Goal: Information Seeking & Learning: Compare options

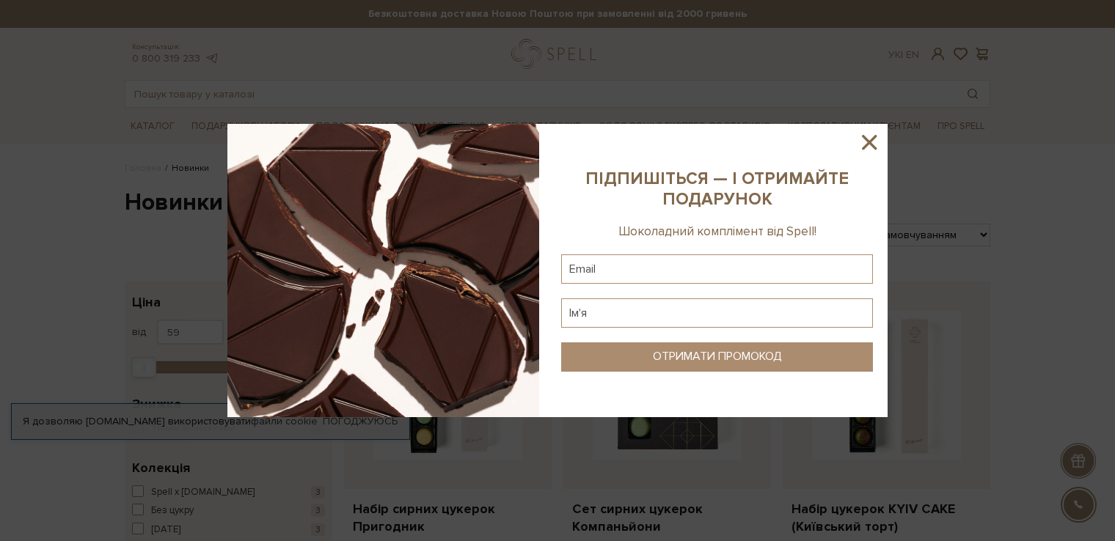
drag, startPoint x: 871, startPoint y: 134, endPoint x: 882, endPoint y: 145, distance: 15.6
click at [871, 135] on icon at bounding box center [869, 142] width 25 height 25
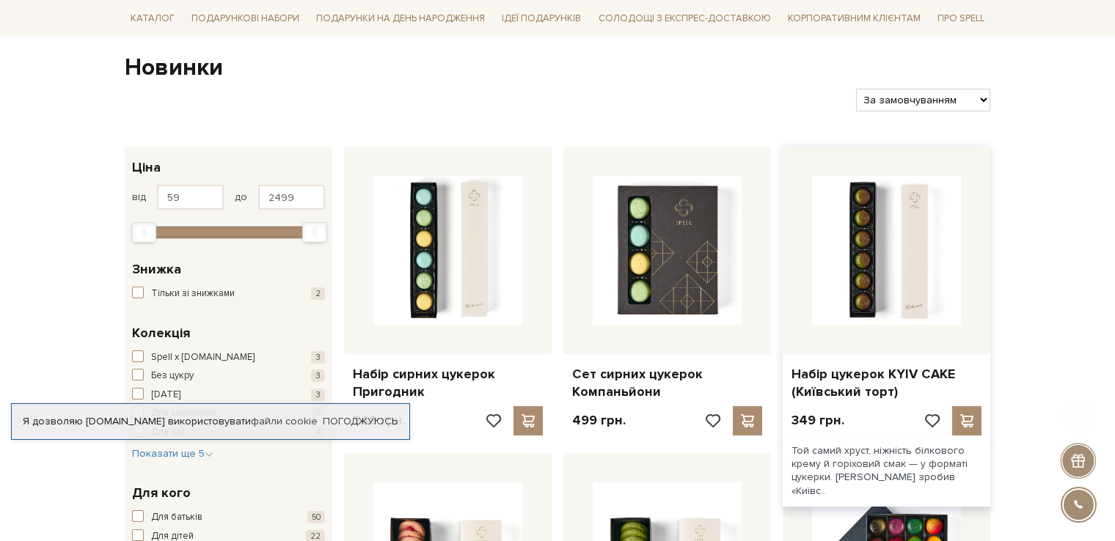
scroll to position [440, 0]
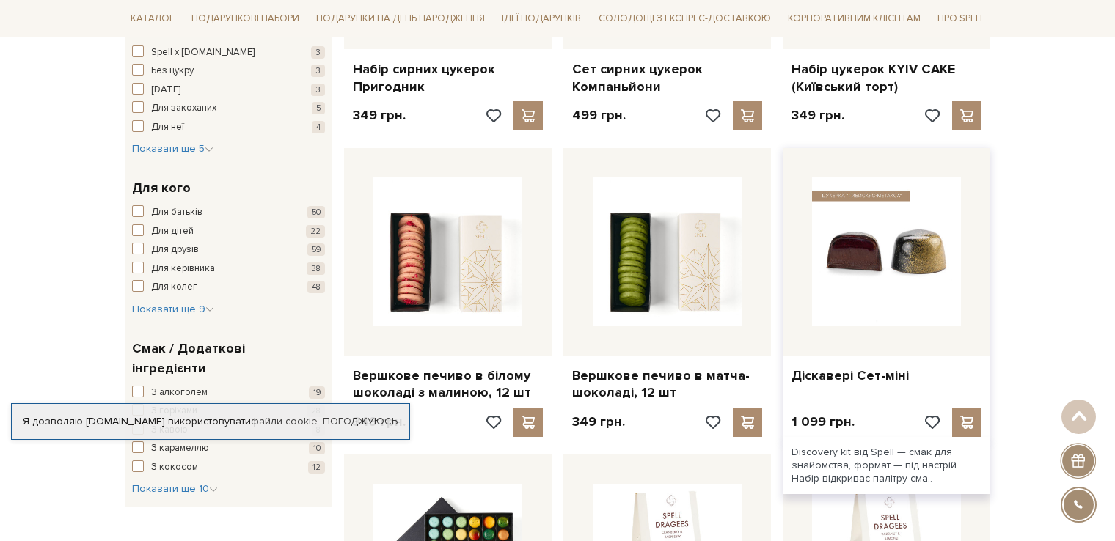
click at [892, 272] on img at bounding box center [886, 252] width 149 height 149
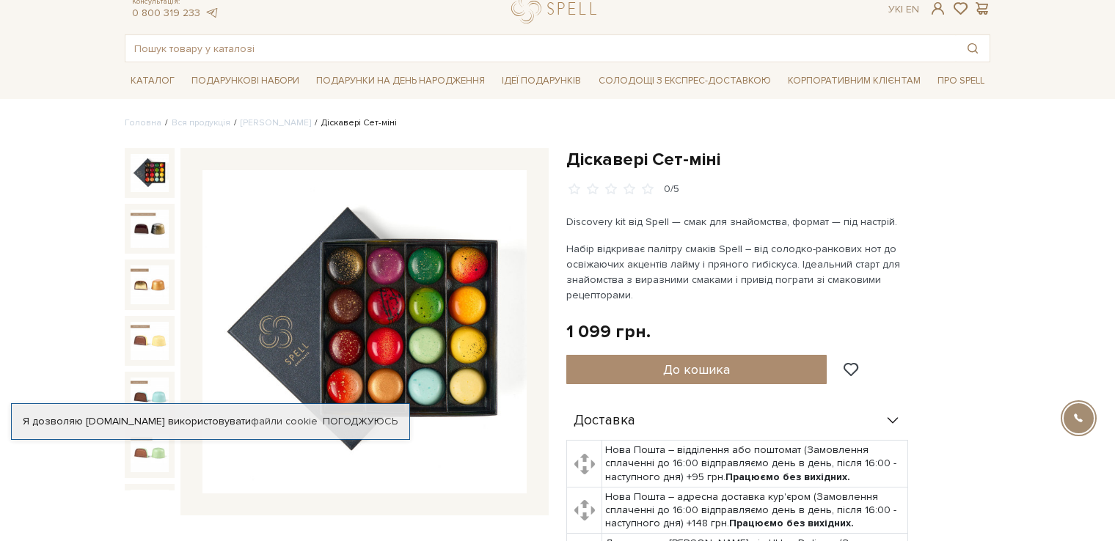
scroll to position [73, 0]
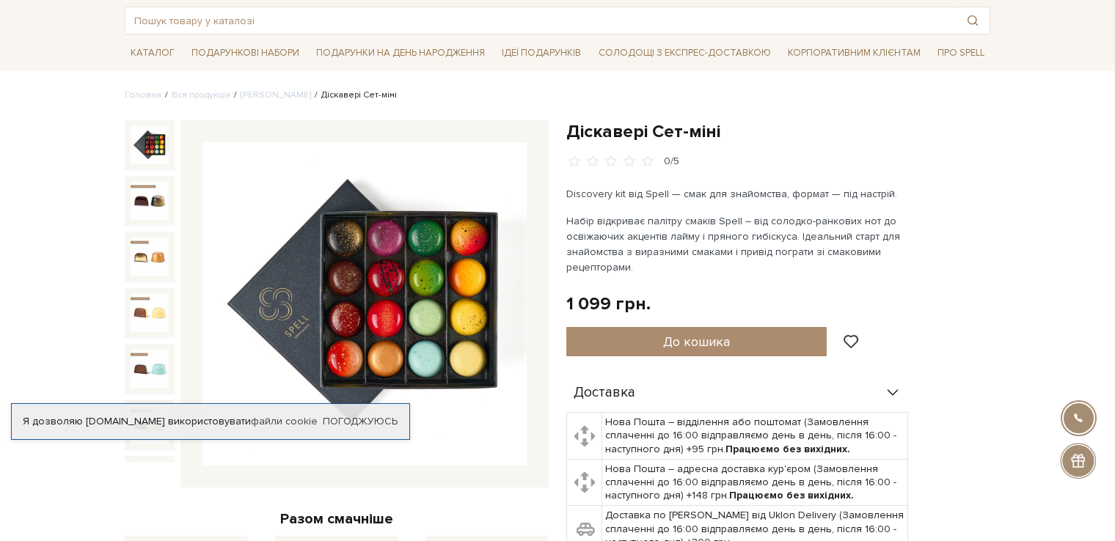
click at [129, 190] on div at bounding box center [150, 201] width 50 height 50
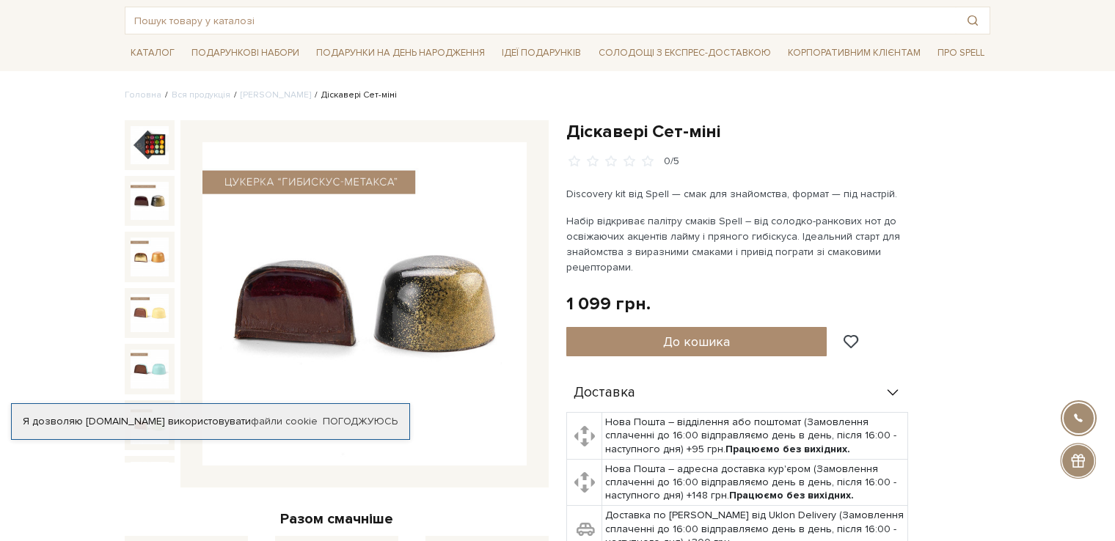
click at [147, 188] on img at bounding box center [150, 201] width 38 height 38
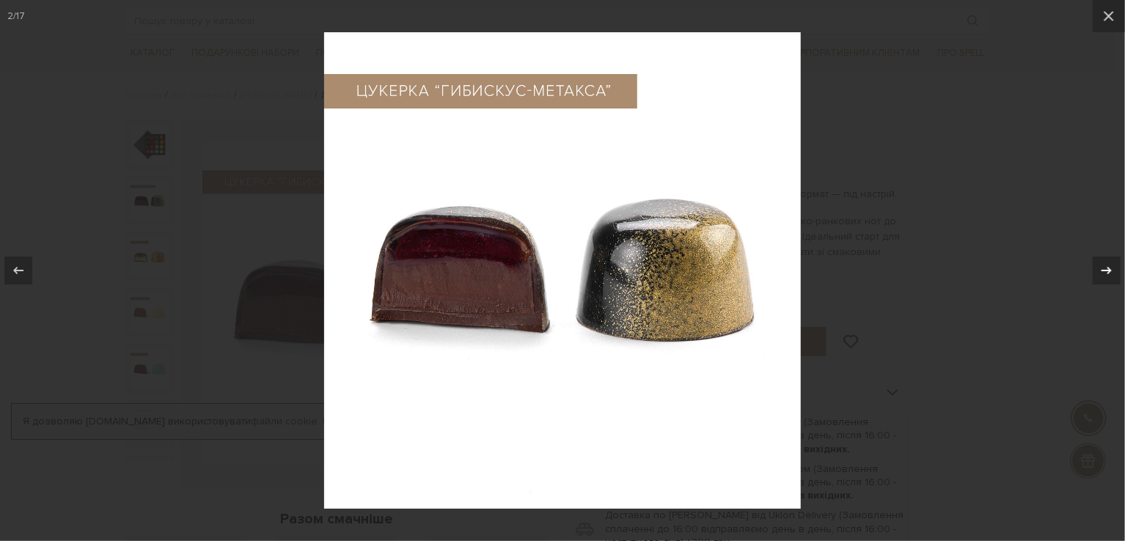
click at [1110, 265] on icon at bounding box center [1107, 271] width 18 height 18
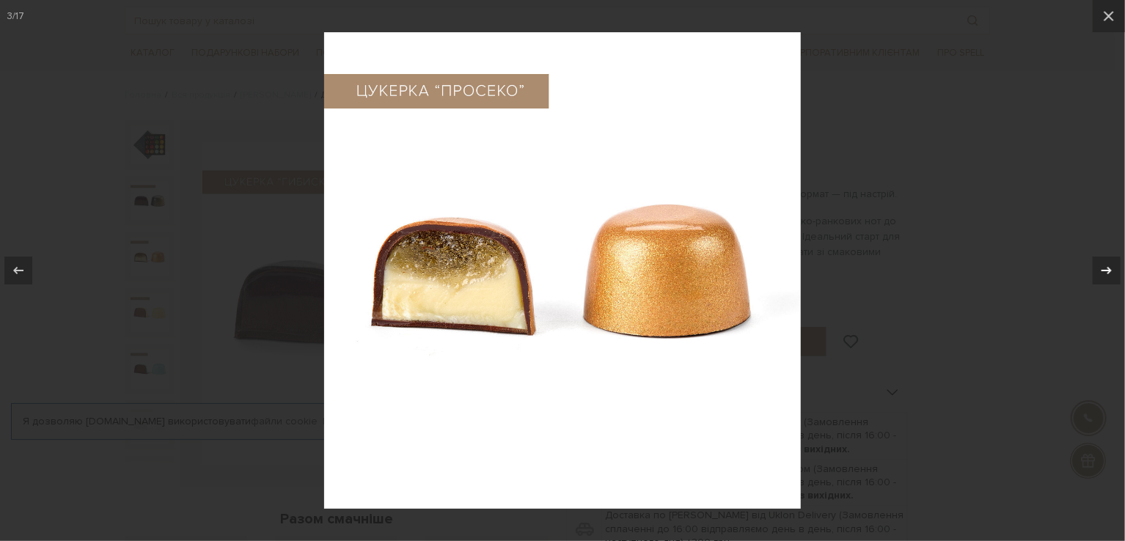
click at [1109, 260] on div at bounding box center [1107, 271] width 28 height 28
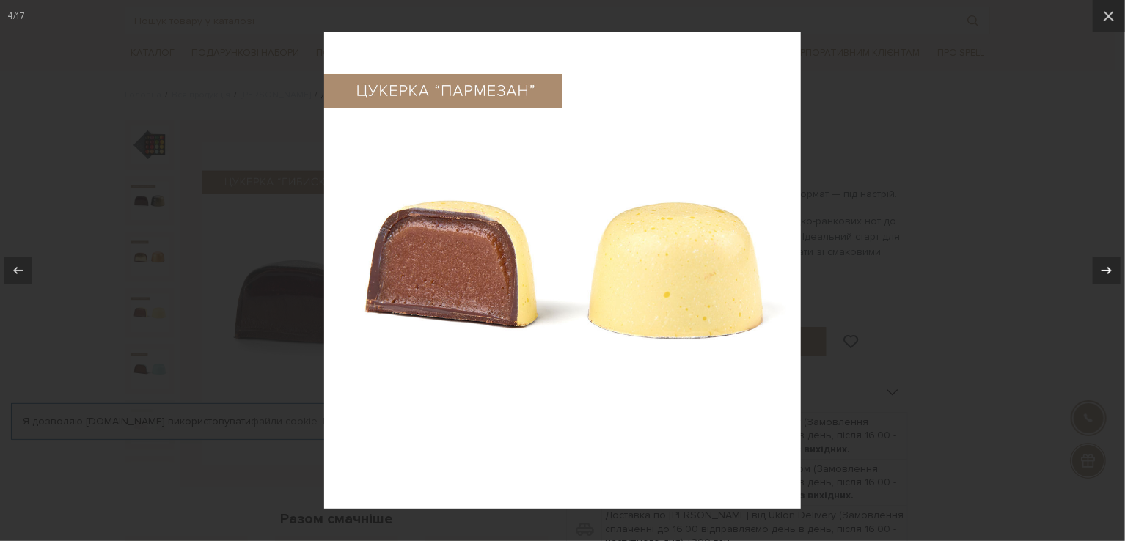
click at [1109, 260] on div at bounding box center [1107, 271] width 28 height 28
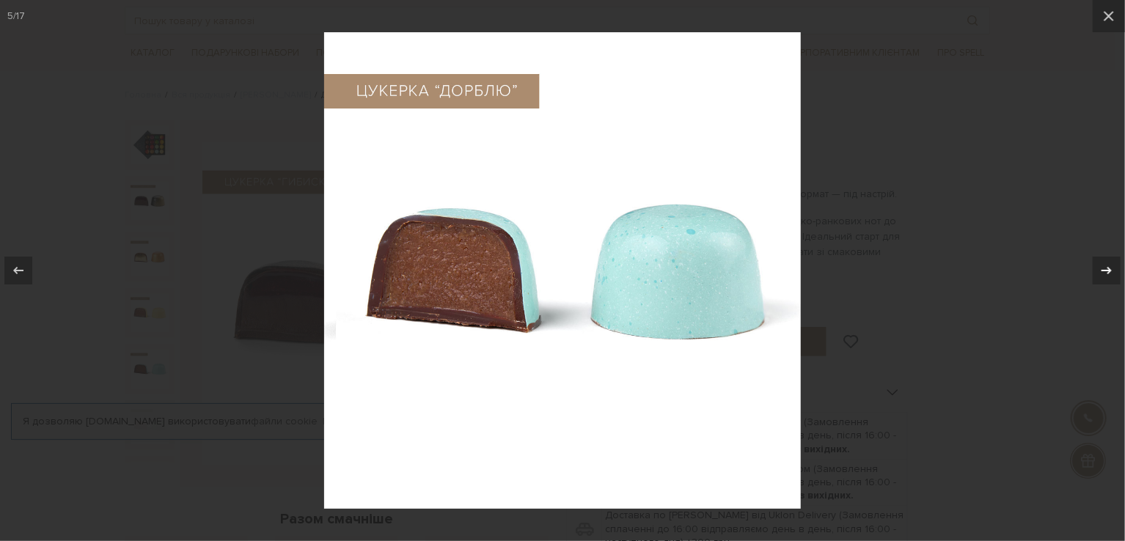
click at [1109, 260] on div at bounding box center [1107, 271] width 28 height 28
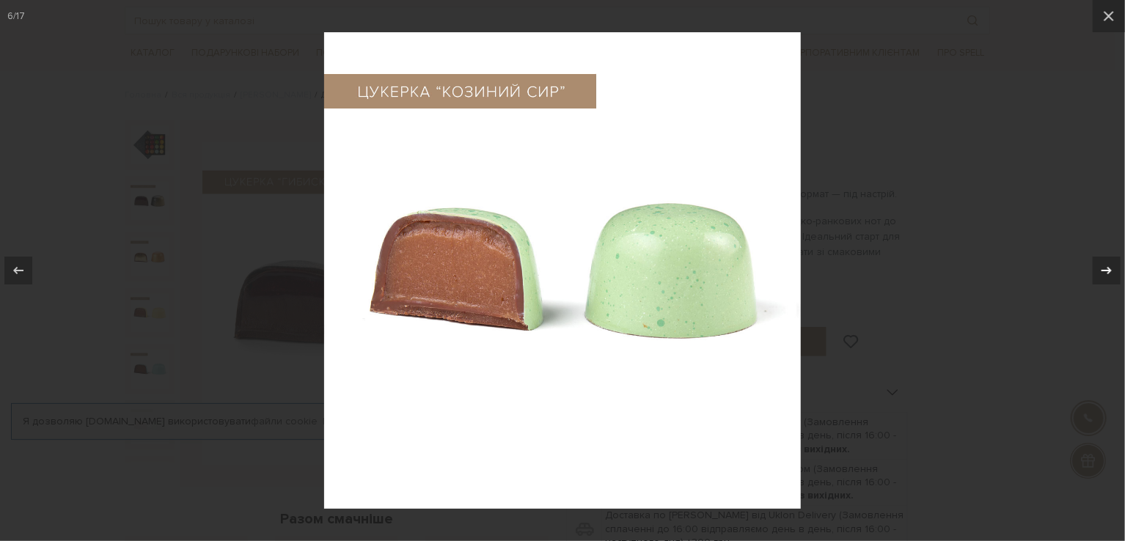
drag, startPoint x: 1109, startPoint y: 260, endPoint x: 1114, endPoint y: 252, distance: 9.8
click at [1114, 252] on button at bounding box center [1099, 270] width 51 height 73
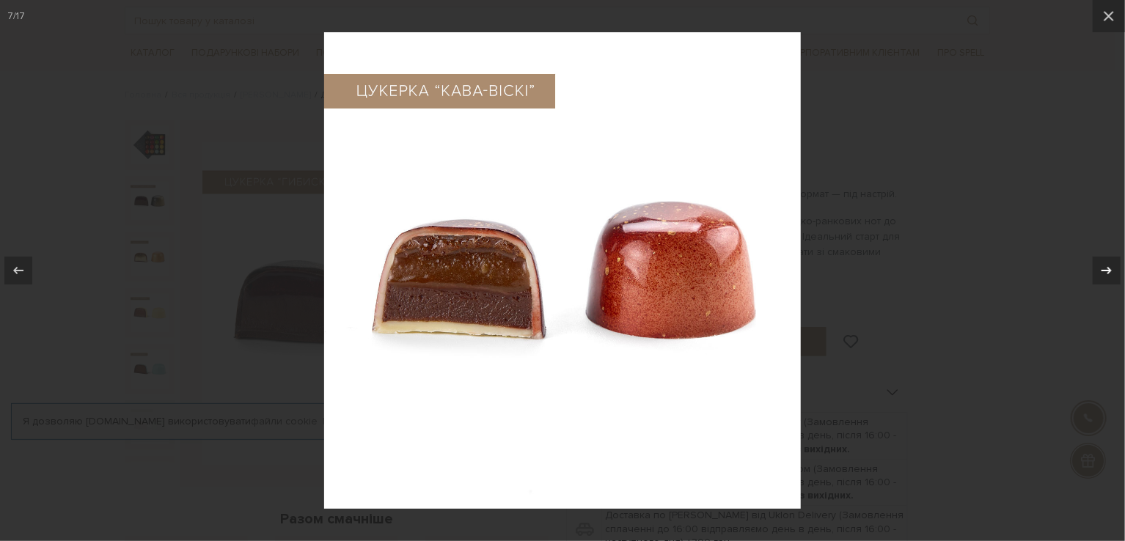
drag, startPoint x: 1114, startPoint y: 252, endPoint x: 1117, endPoint y: 243, distance: 9.5
click at [1114, 243] on button at bounding box center [1099, 270] width 51 height 73
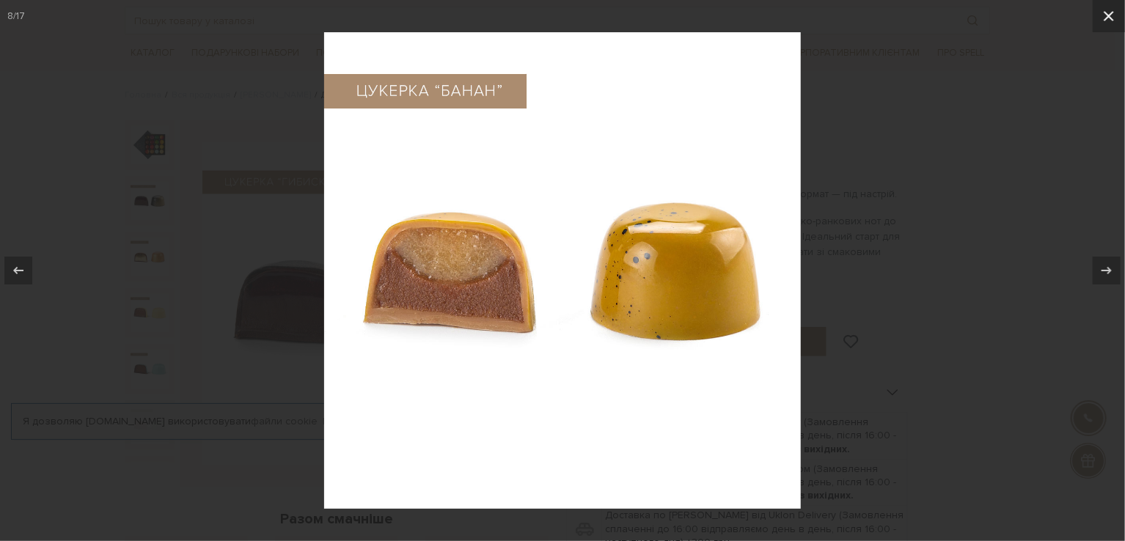
click at [1114, 17] on icon at bounding box center [1109, 16] width 18 height 18
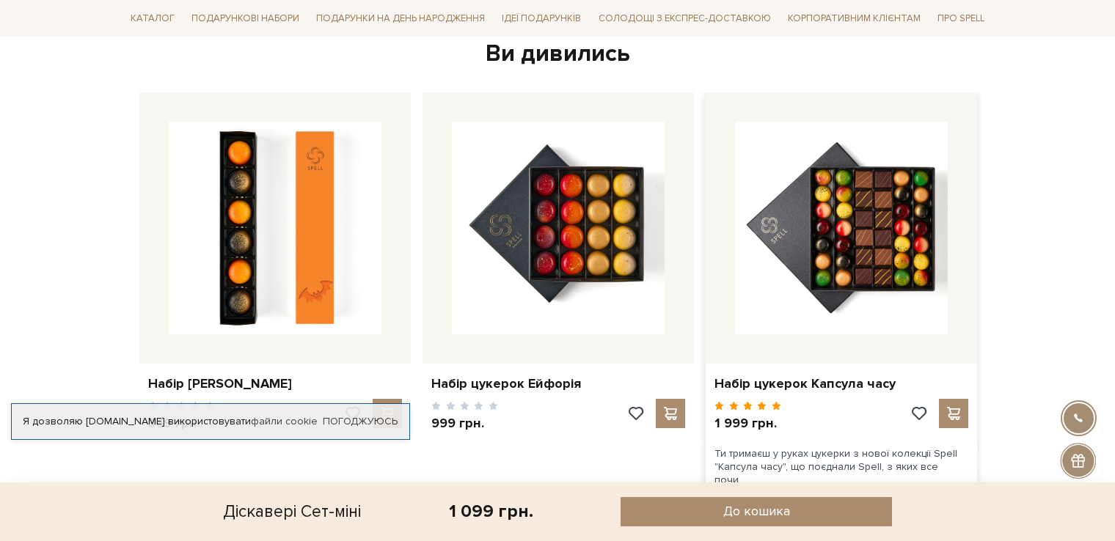
scroll to position [1027, 0]
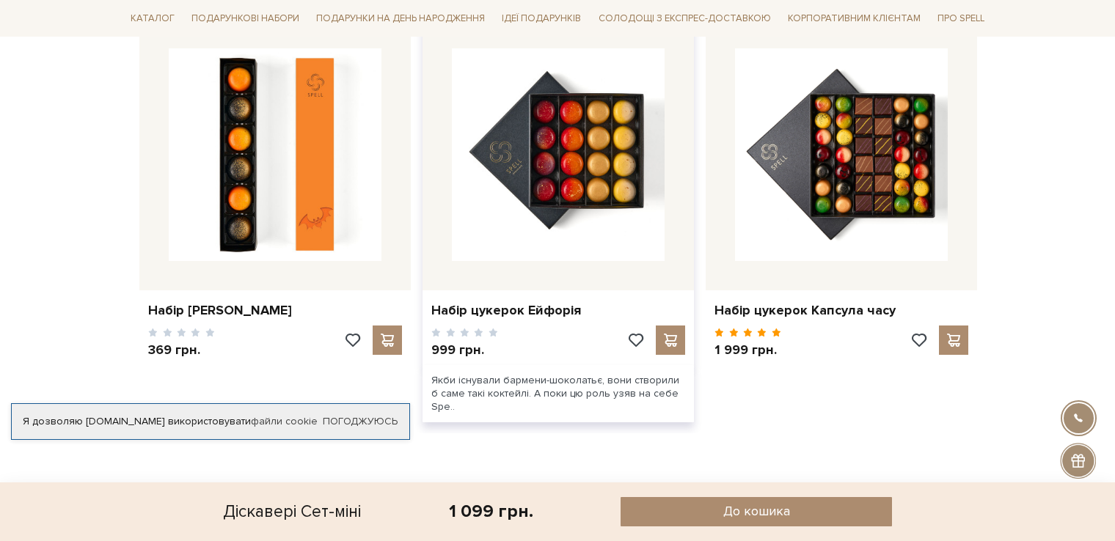
click at [519, 293] on div "Набір цукерок Ейфорія" at bounding box center [558, 308] width 271 height 34
click at [489, 302] on link "Набір цукерок Ейфорія" at bounding box center [558, 310] width 254 height 17
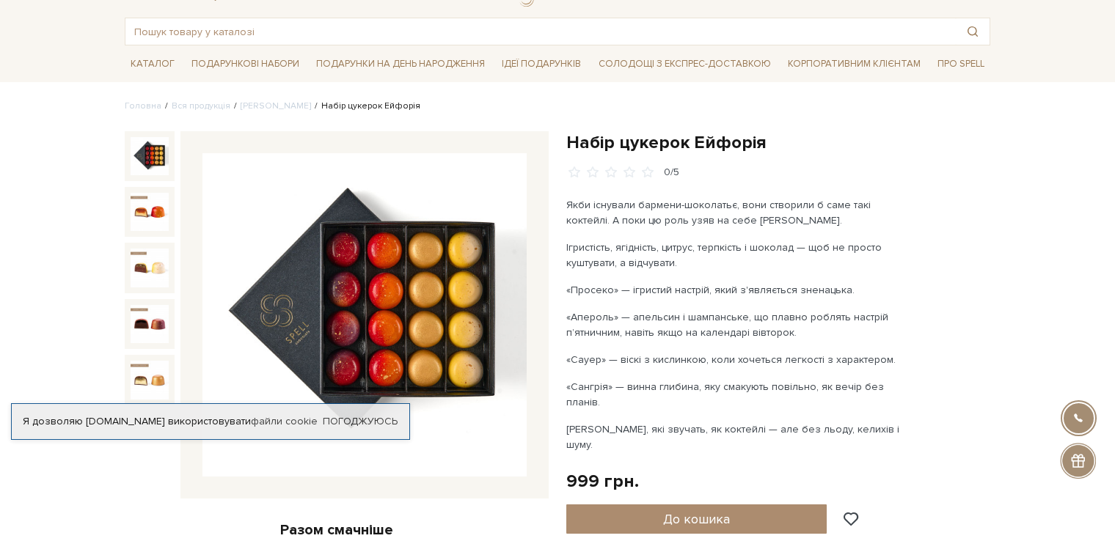
scroll to position [73, 0]
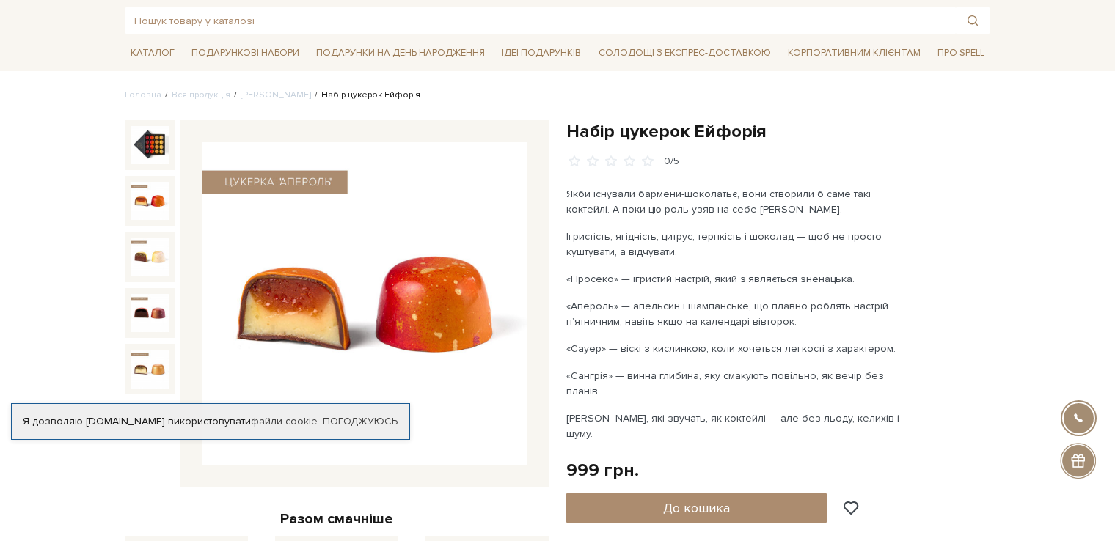
click at [136, 202] on img at bounding box center [150, 201] width 38 height 38
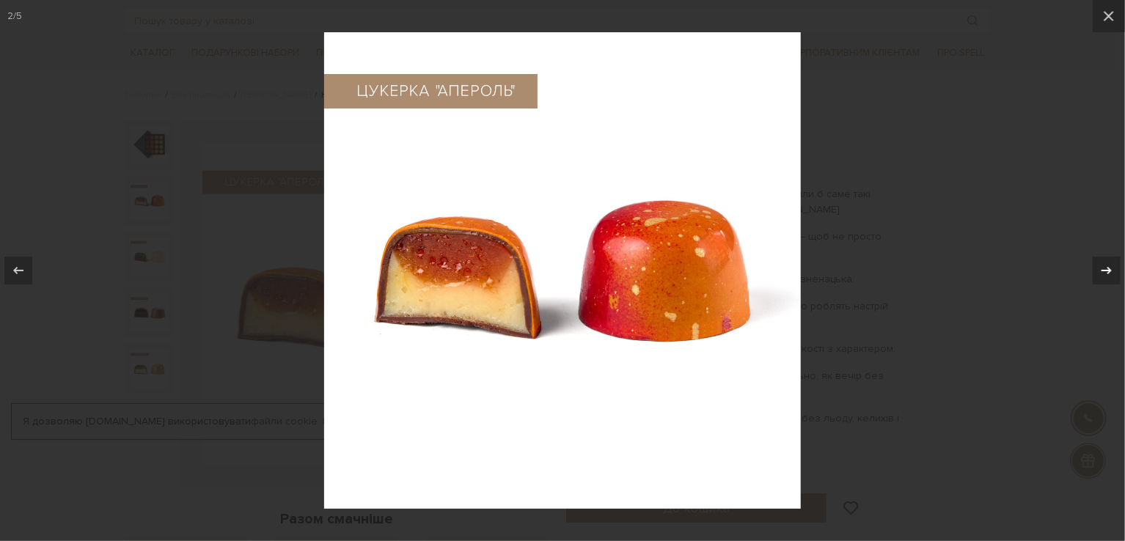
click at [1114, 265] on icon at bounding box center [1107, 271] width 18 height 18
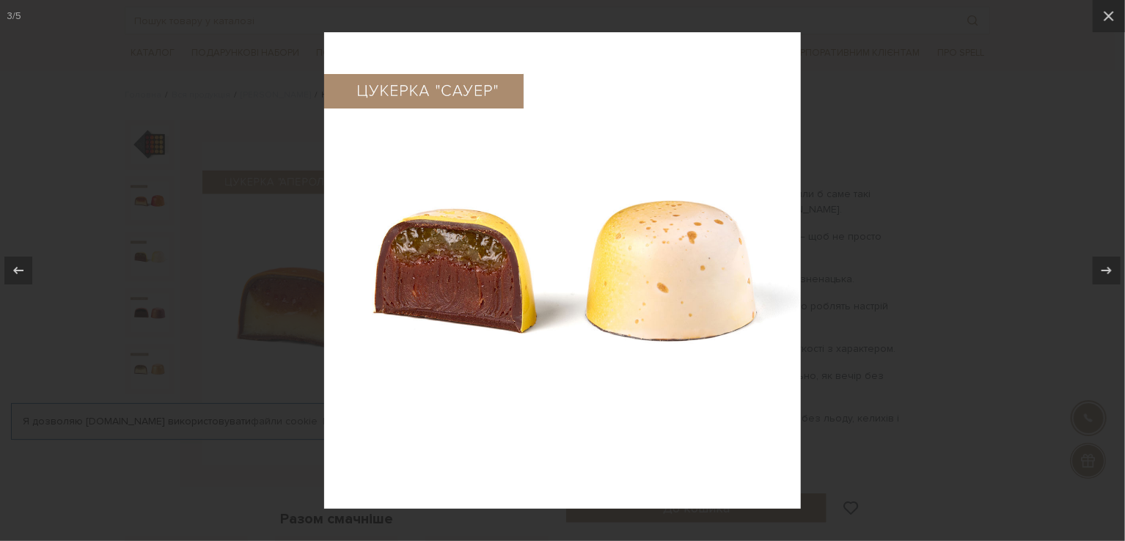
click at [1095, 213] on div at bounding box center [562, 270] width 1125 height 541
click at [1100, 14] on button at bounding box center [1109, 16] width 32 height 32
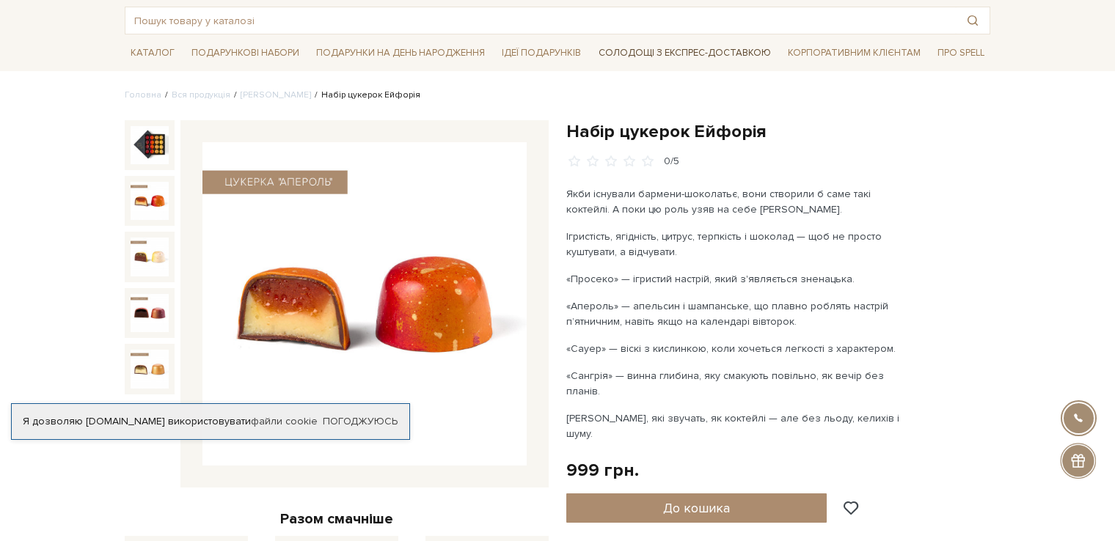
click at [718, 47] on link "Солодощі з експрес-доставкою" at bounding box center [685, 52] width 184 height 25
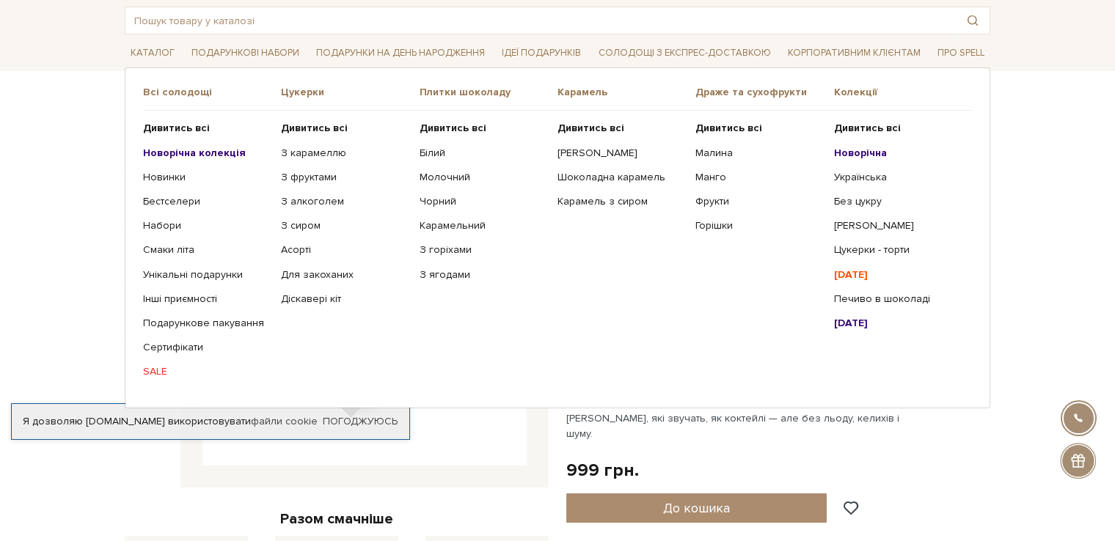
click at [287, 258] on ul "Дивитись всі З карамеллю З фруктами З алкоголем З сиром Асорті" at bounding box center [350, 250] width 138 height 279
drag, startPoint x: 288, startPoint y: 294, endPoint x: 282, endPoint y: 302, distance: 10.4
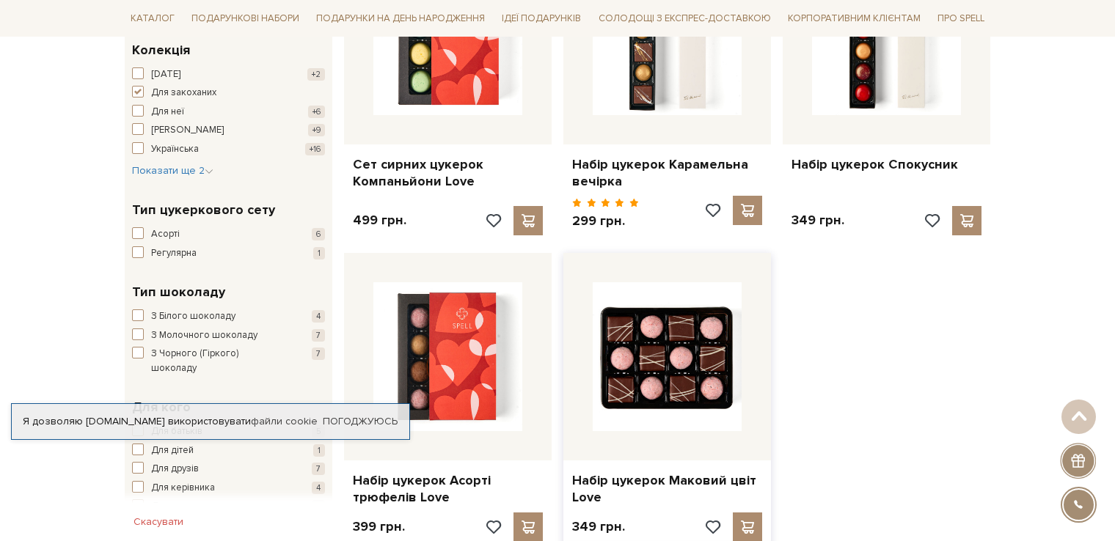
scroll to position [367, 0]
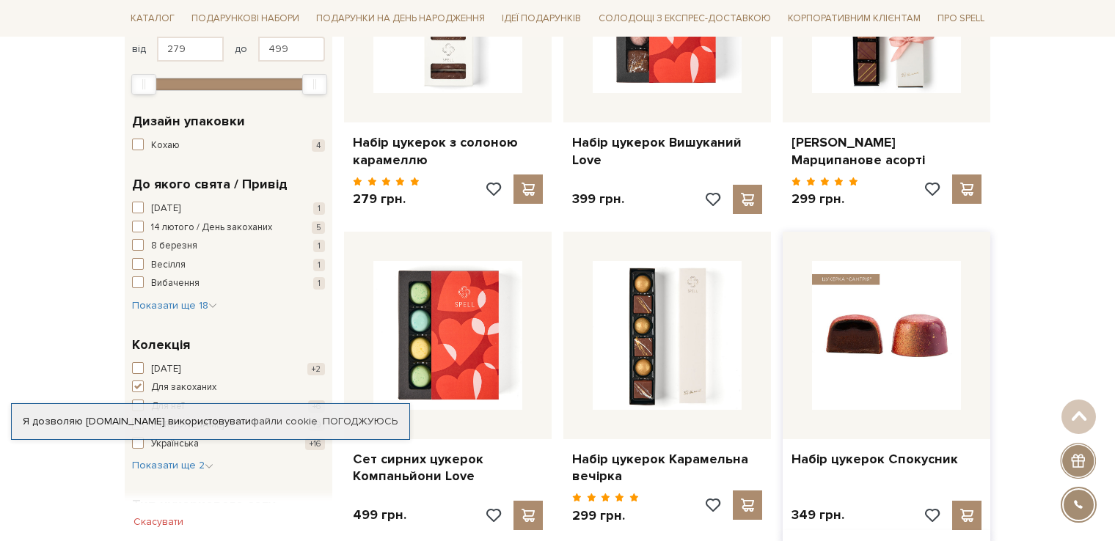
click at [894, 325] on img at bounding box center [886, 335] width 149 height 149
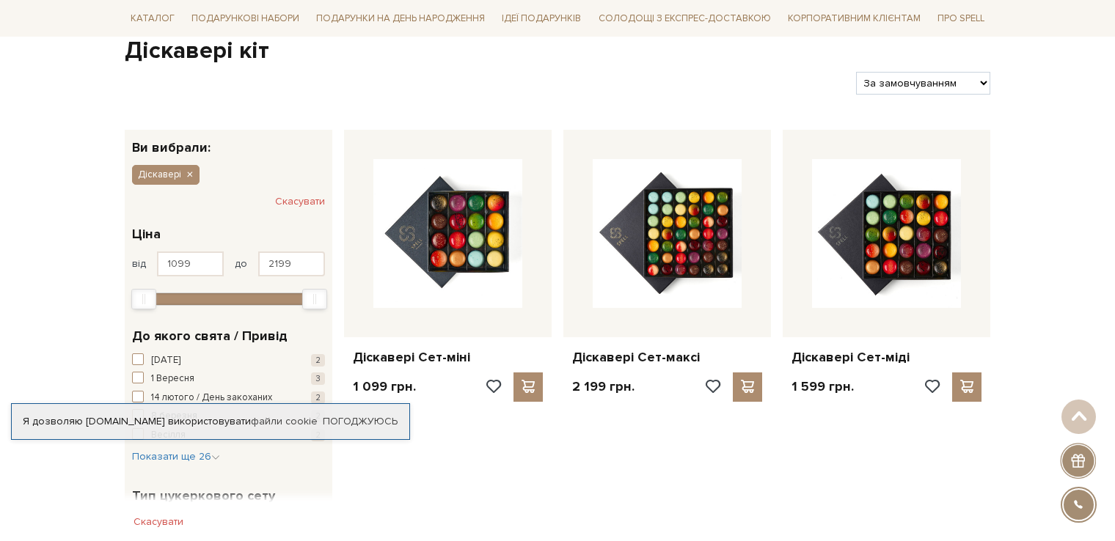
scroll to position [147, 0]
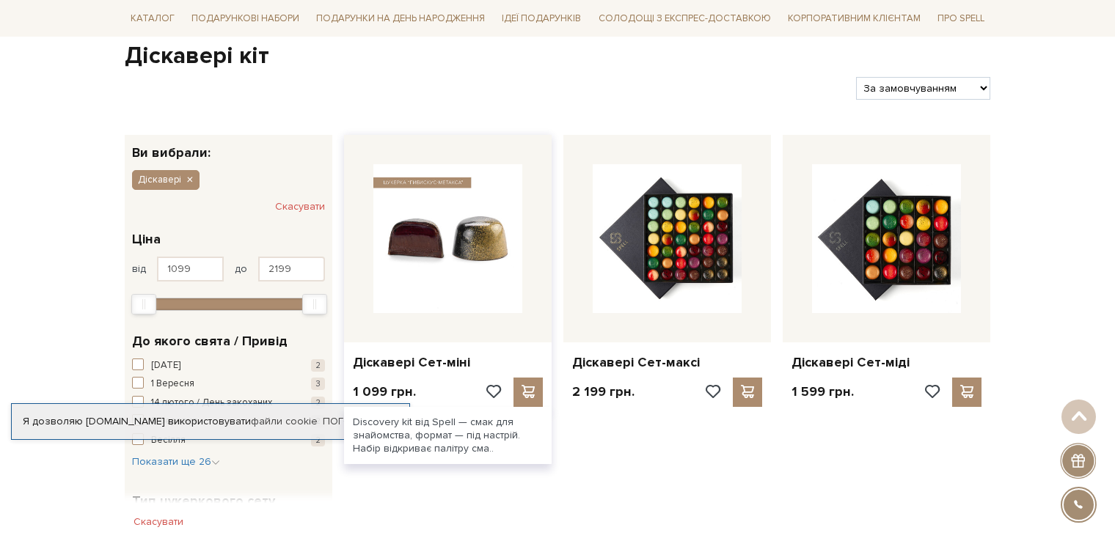
click at [454, 269] on img at bounding box center [447, 238] width 149 height 149
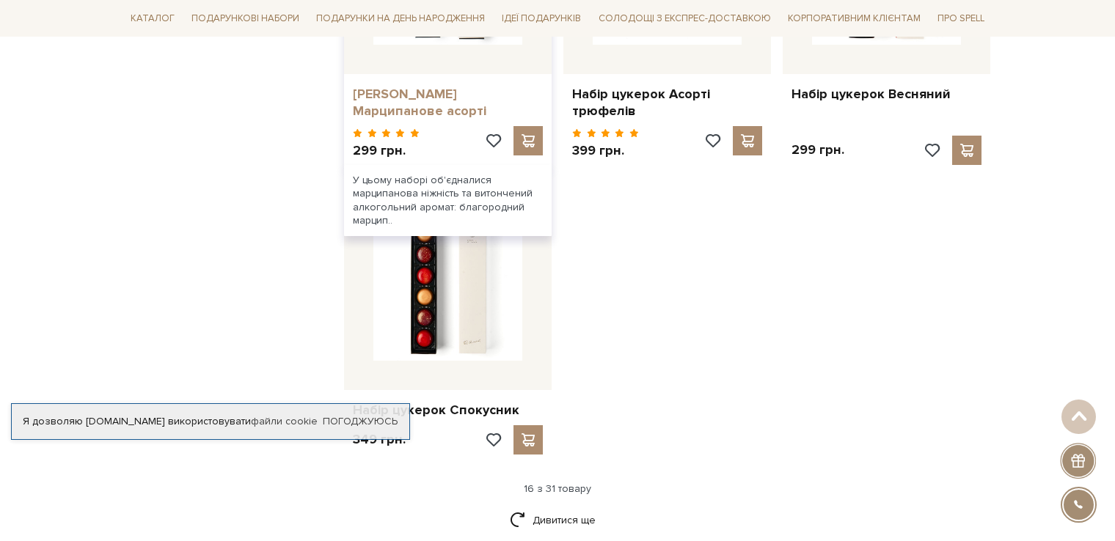
scroll to position [1687, 0]
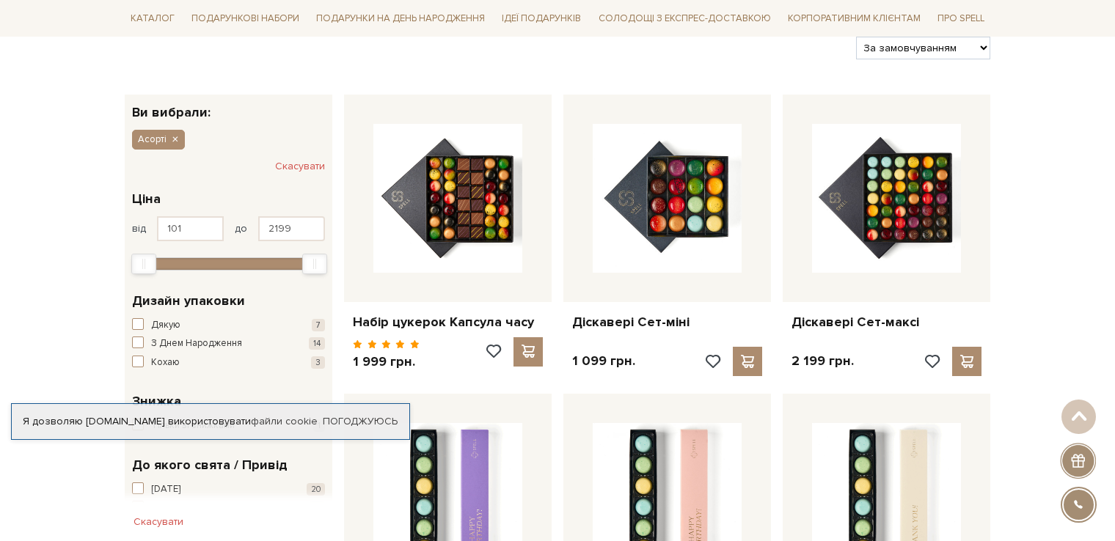
scroll to position [367, 0]
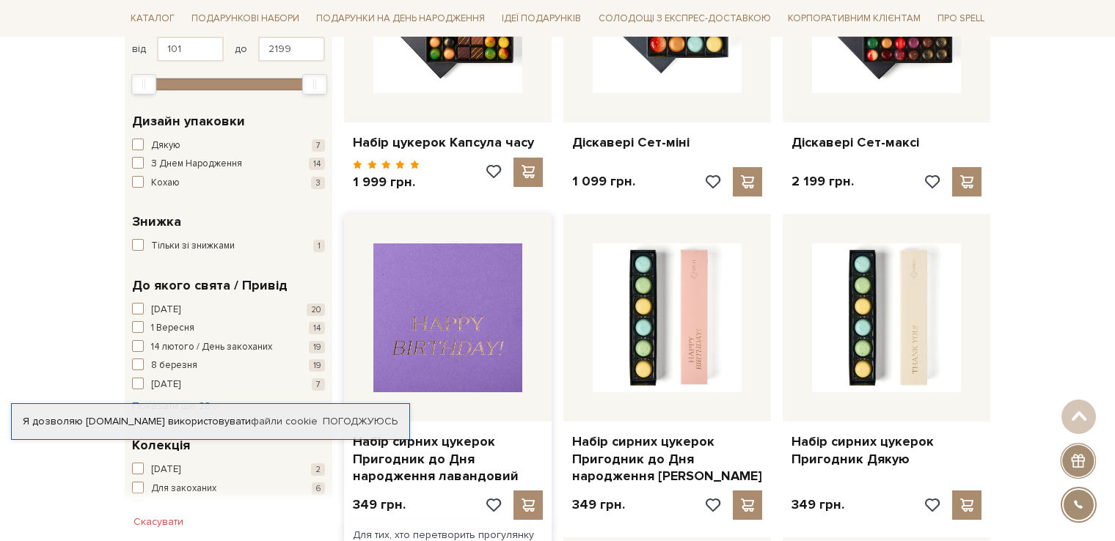
click at [412, 309] on img at bounding box center [447, 318] width 149 height 149
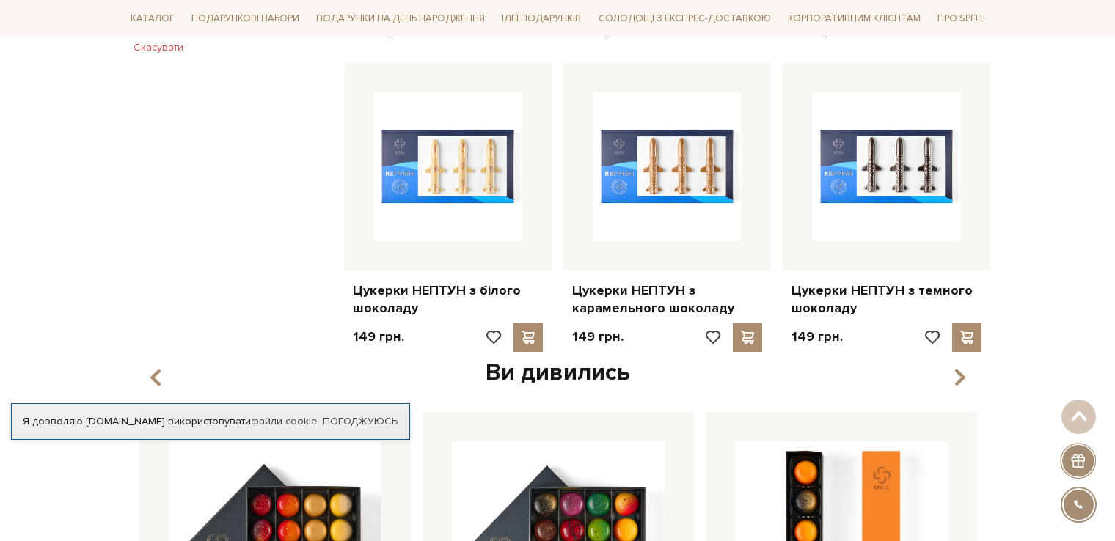
scroll to position [1834, 0]
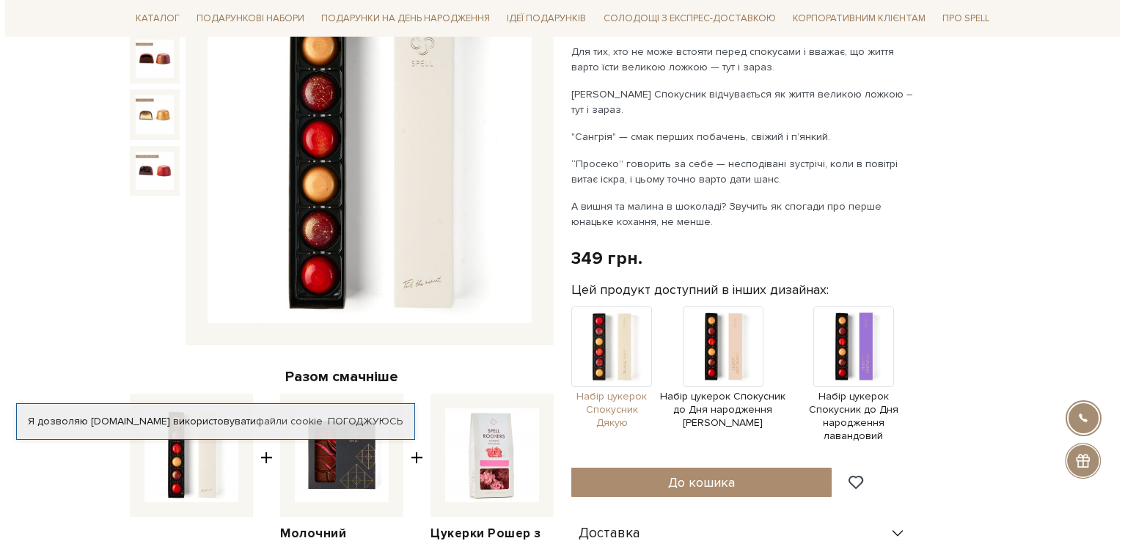
scroll to position [220, 0]
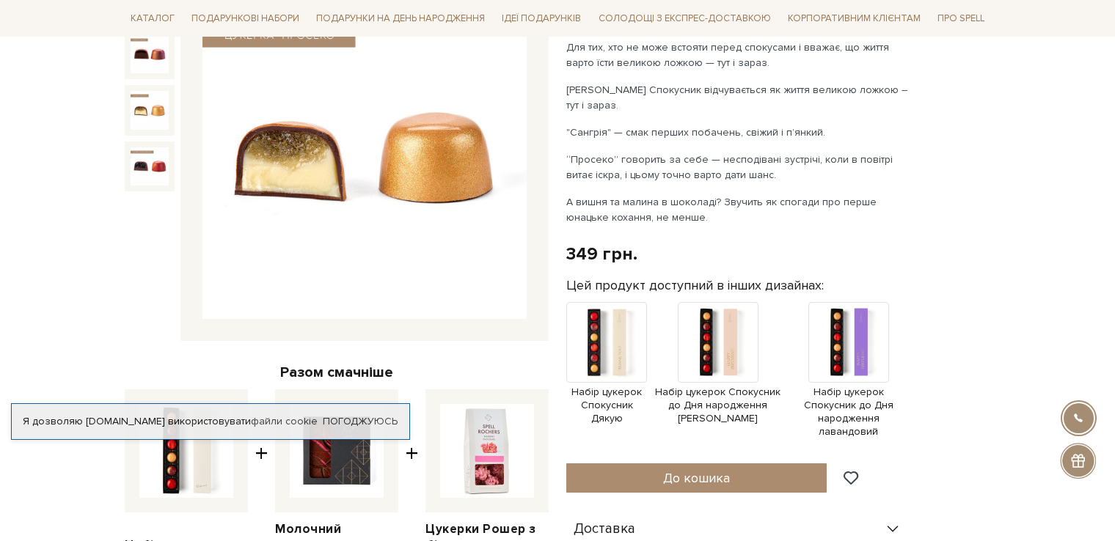
click at [139, 108] on img at bounding box center [150, 110] width 38 height 38
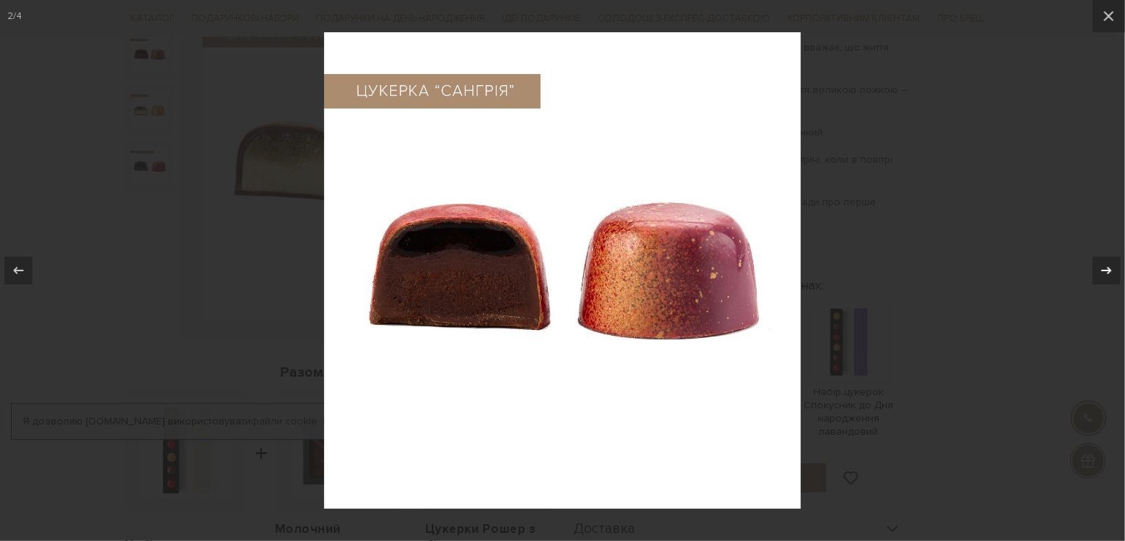
click at [1100, 282] on div at bounding box center [1107, 271] width 28 height 28
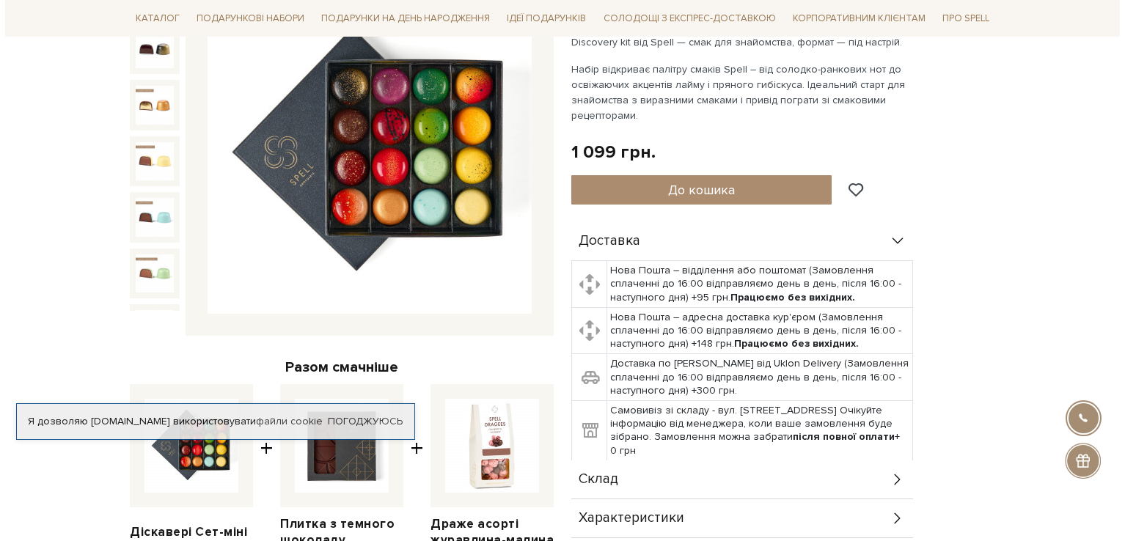
scroll to position [220, 0]
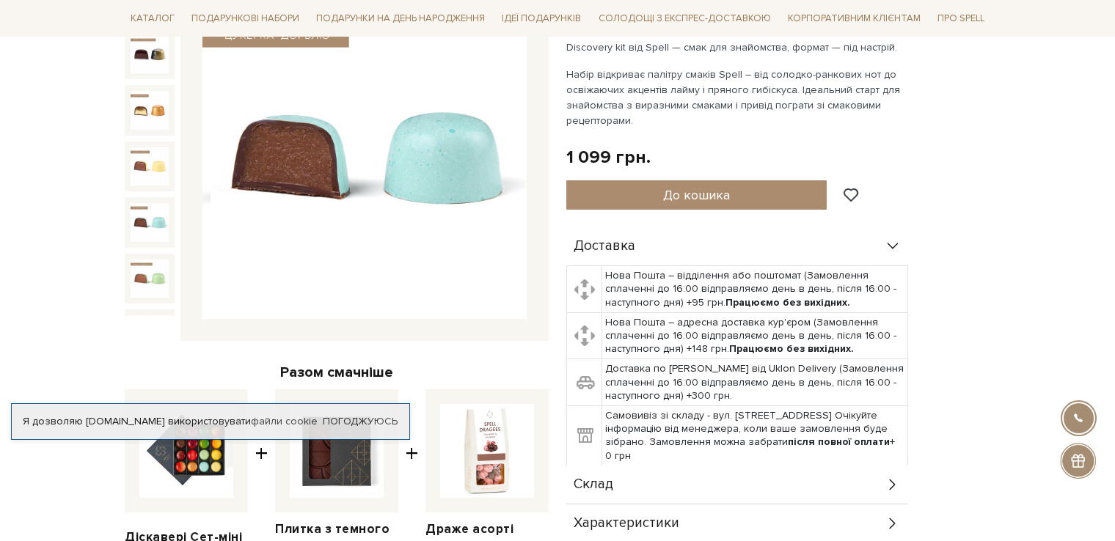
click at [156, 203] on img at bounding box center [150, 222] width 38 height 38
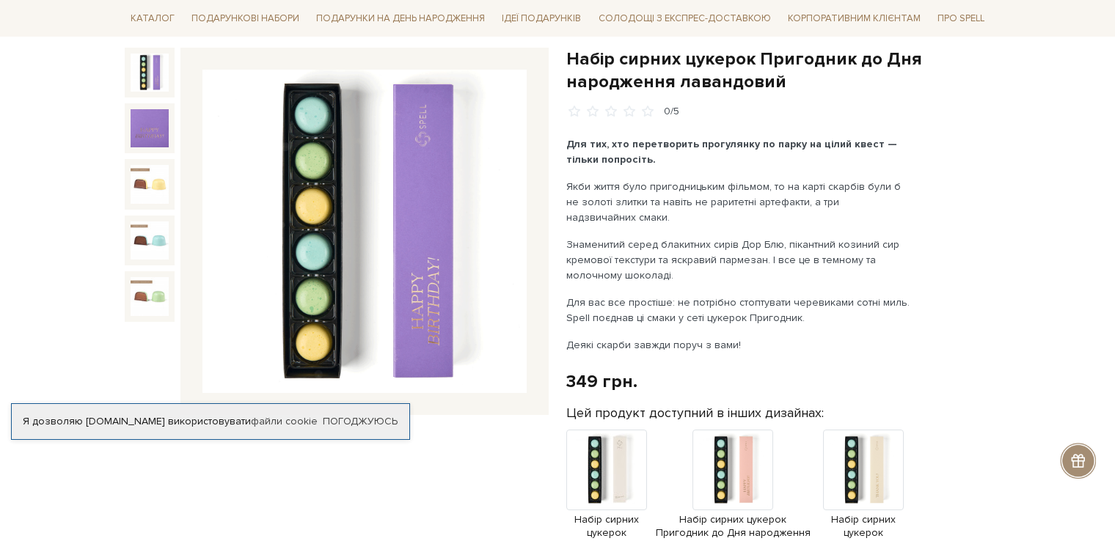
scroll to position [147, 0]
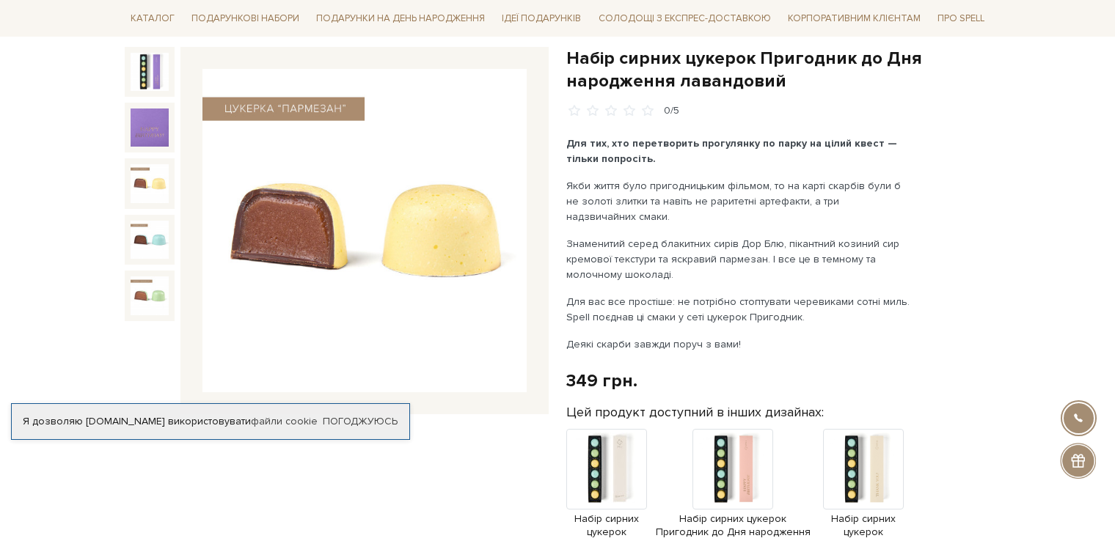
click at [150, 173] on img at bounding box center [150, 183] width 38 height 38
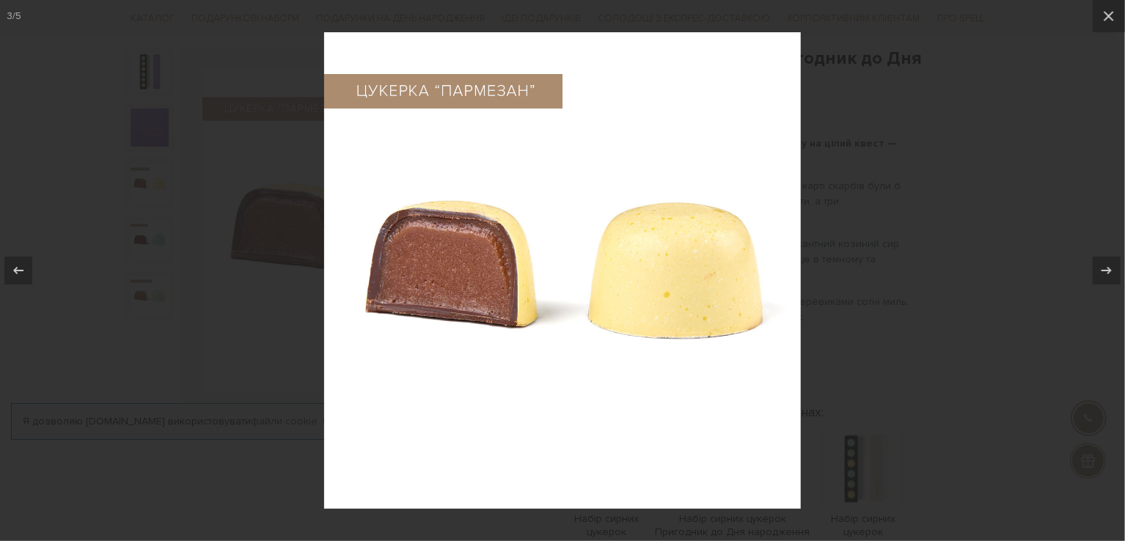
click at [145, 226] on div at bounding box center [562, 270] width 1125 height 541
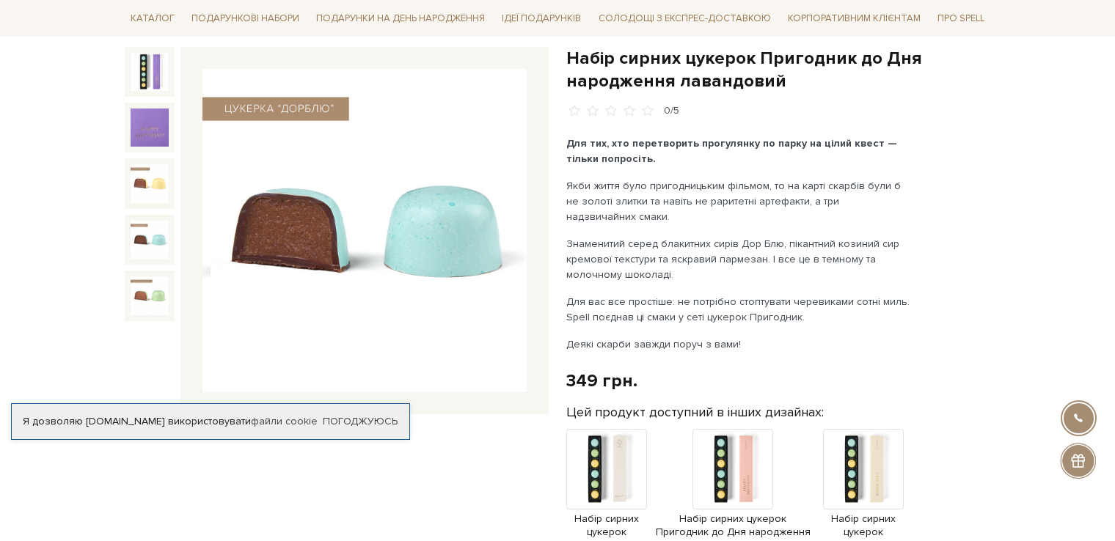
click at [145, 229] on img at bounding box center [150, 240] width 38 height 38
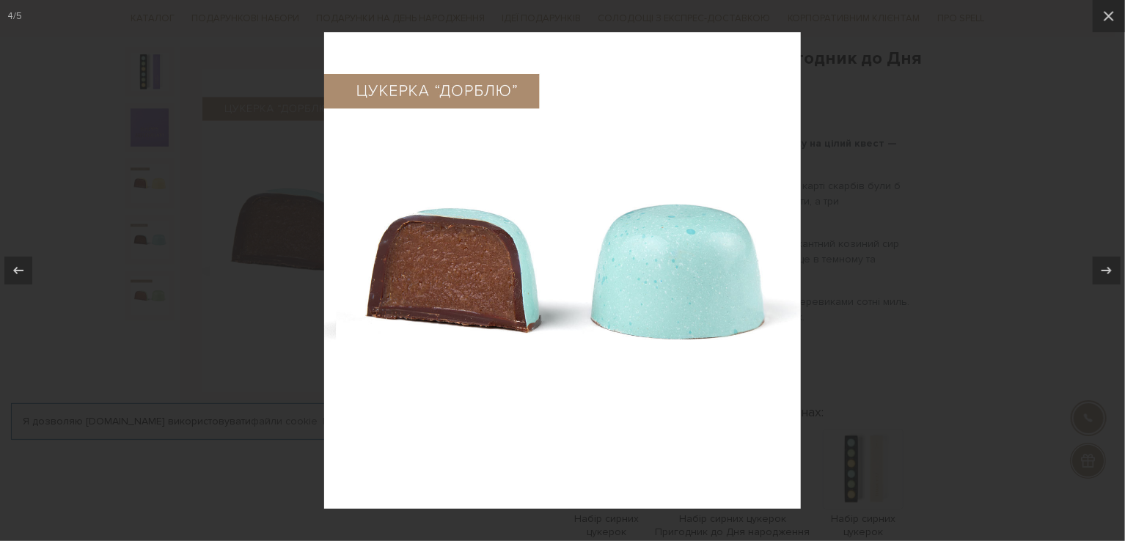
click at [142, 277] on div at bounding box center [562, 270] width 1125 height 541
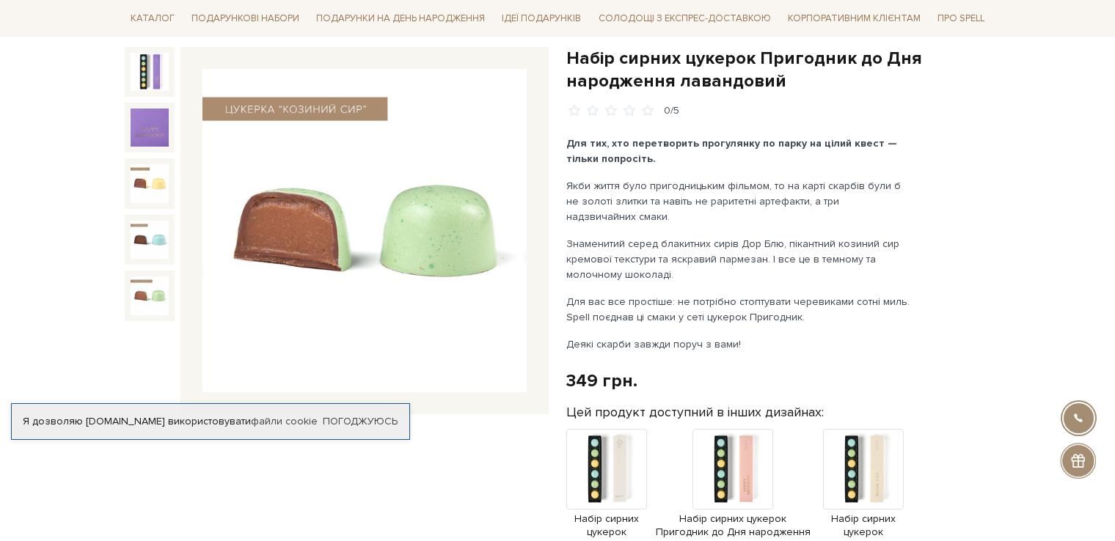
click at [140, 295] on img at bounding box center [150, 296] width 38 height 38
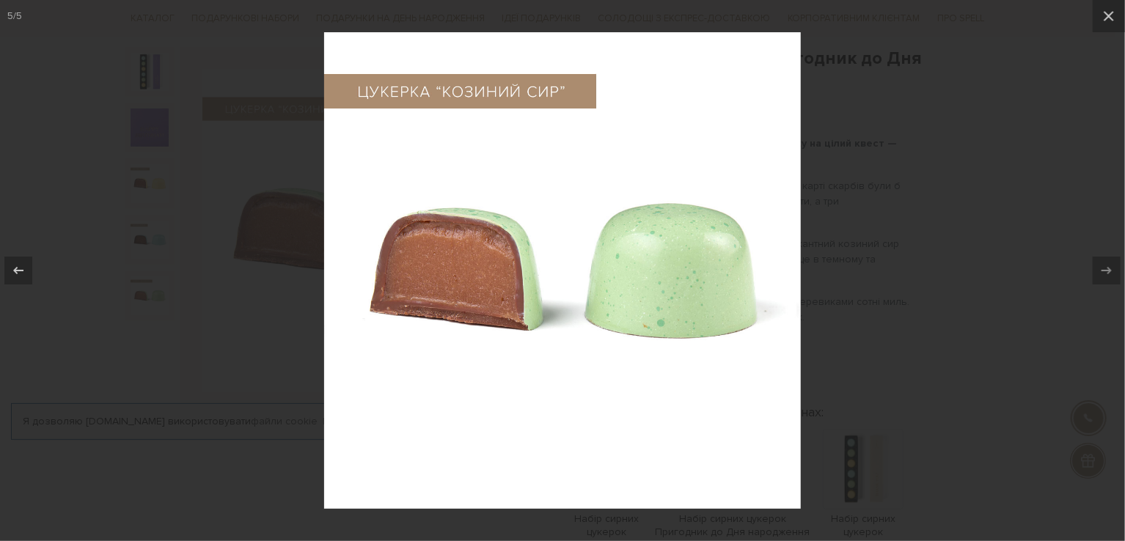
drag, startPoint x: 734, startPoint y: 142, endPoint x: 706, endPoint y: 146, distance: 28.1
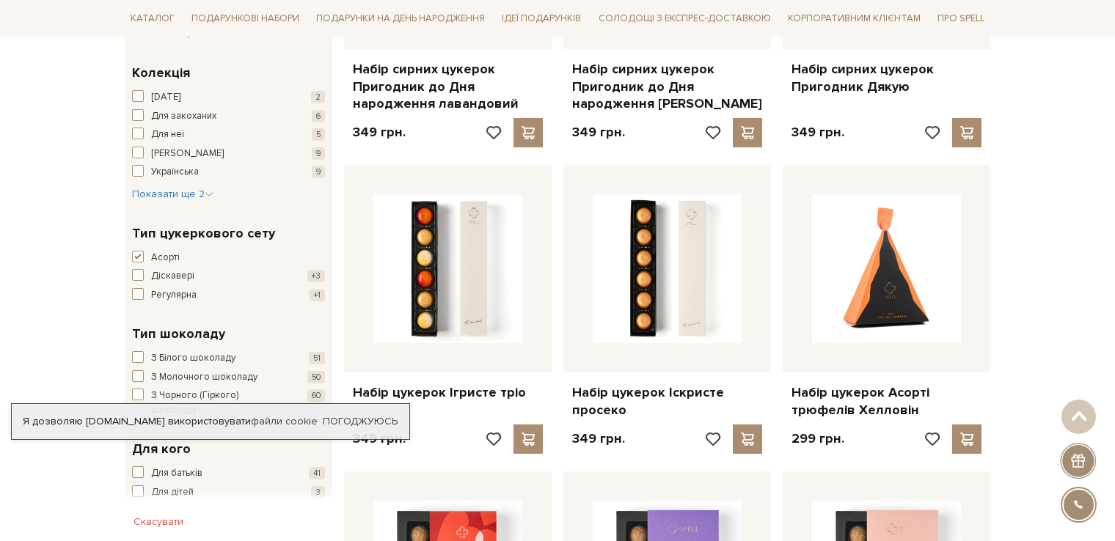
scroll to position [734, 0]
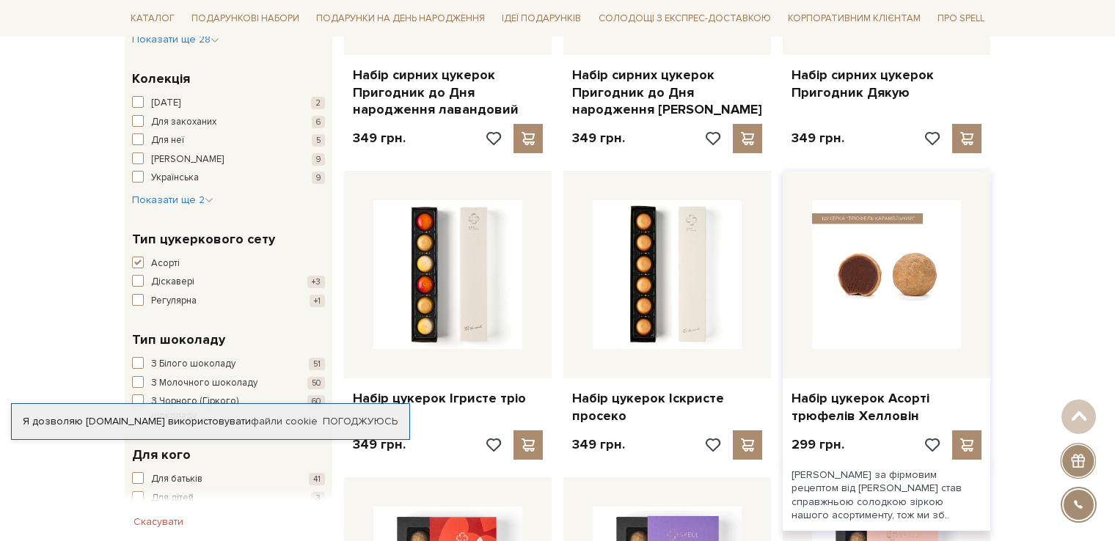
click at [876, 306] on img at bounding box center [886, 274] width 149 height 149
